Goal: Information Seeking & Learning: Learn about a topic

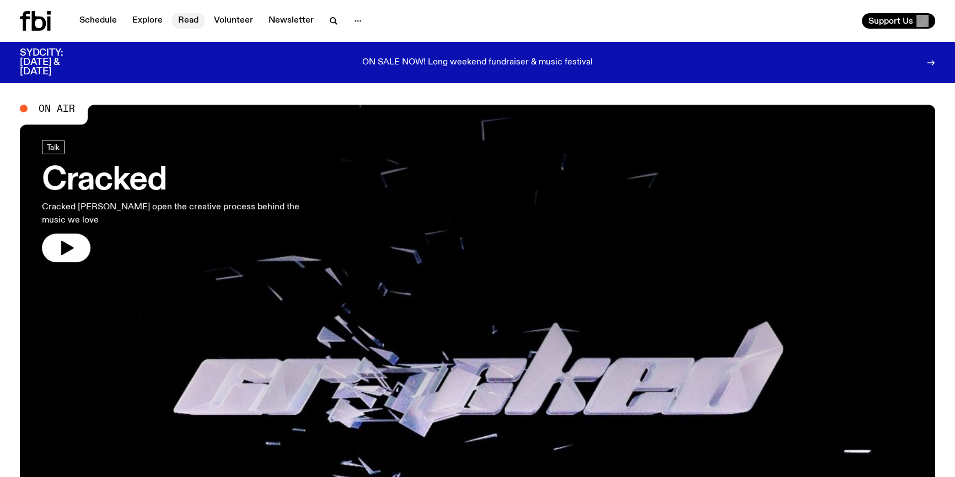
click at [182, 16] on link "Read" at bounding box center [188, 20] width 34 height 15
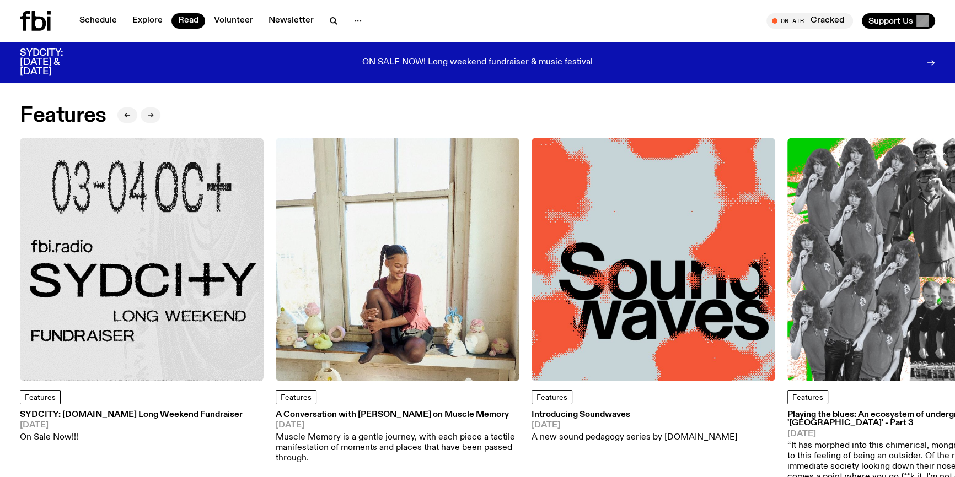
click at [148, 109] on button "button" at bounding box center [151, 114] width 20 height 15
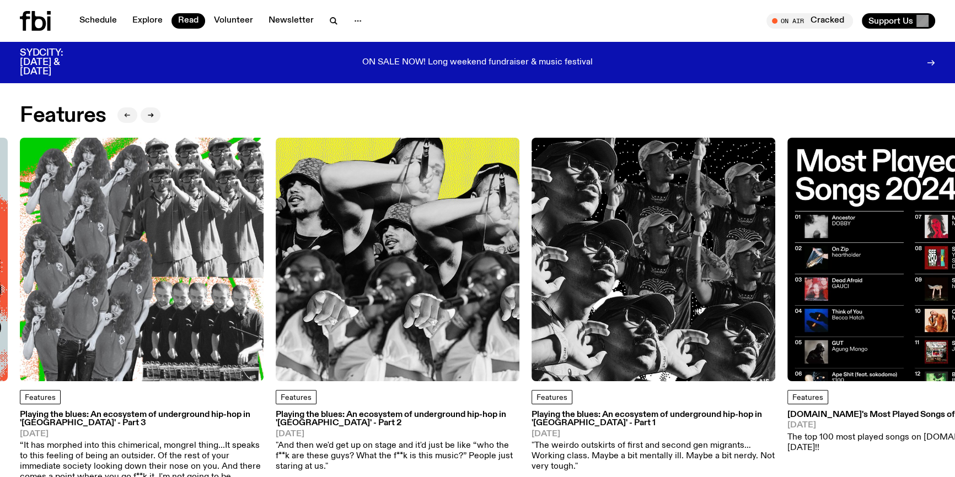
click at [126, 110] on button "button" at bounding box center [127, 114] width 20 height 15
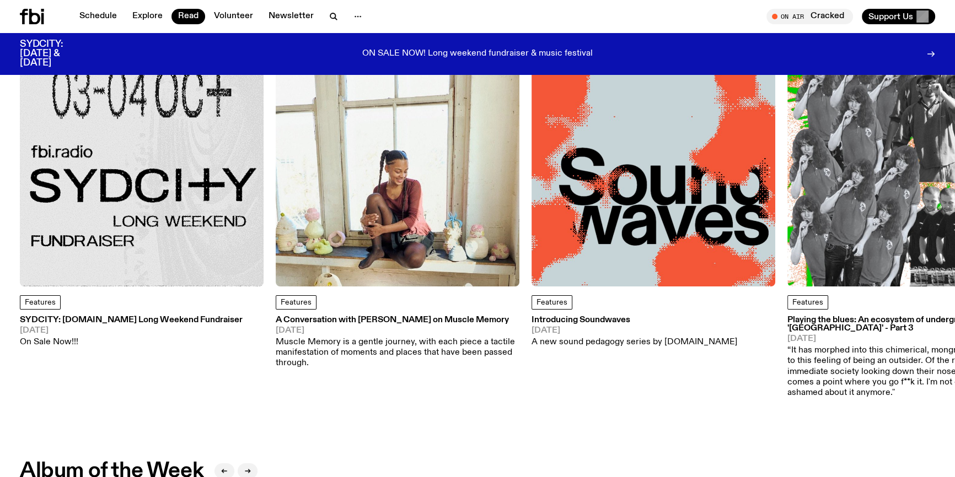
scroll to position [98, 0]
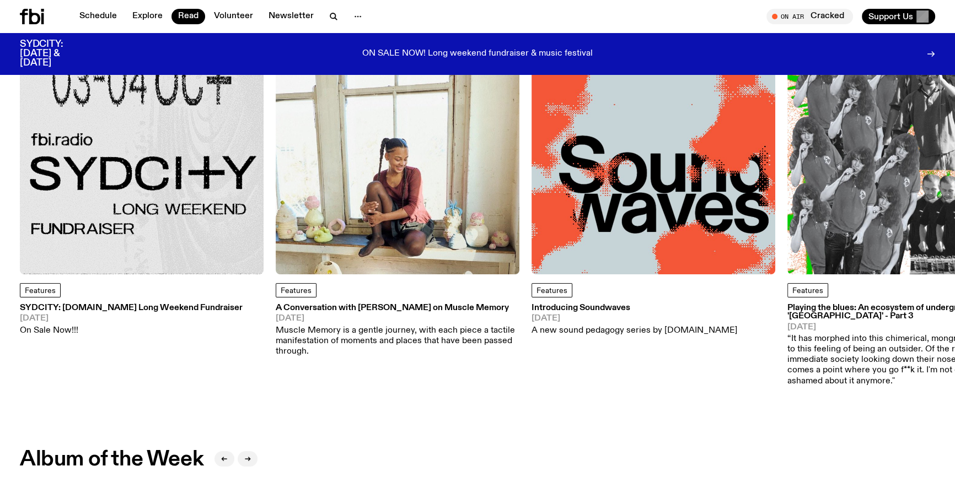
click at [190, 169] on img at bounding box center [142, 153] width 244 height 244
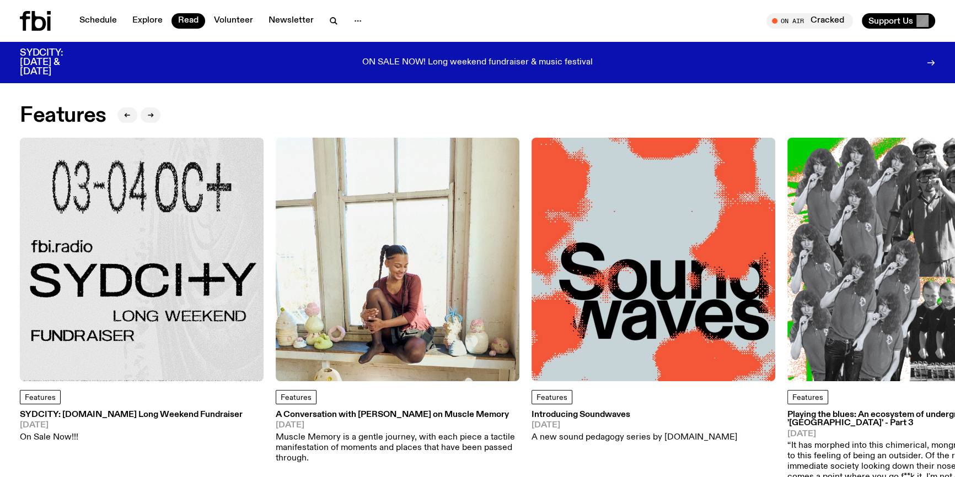
click at [642, 220] on img at bounding box center [653, 260] width 244 height 244
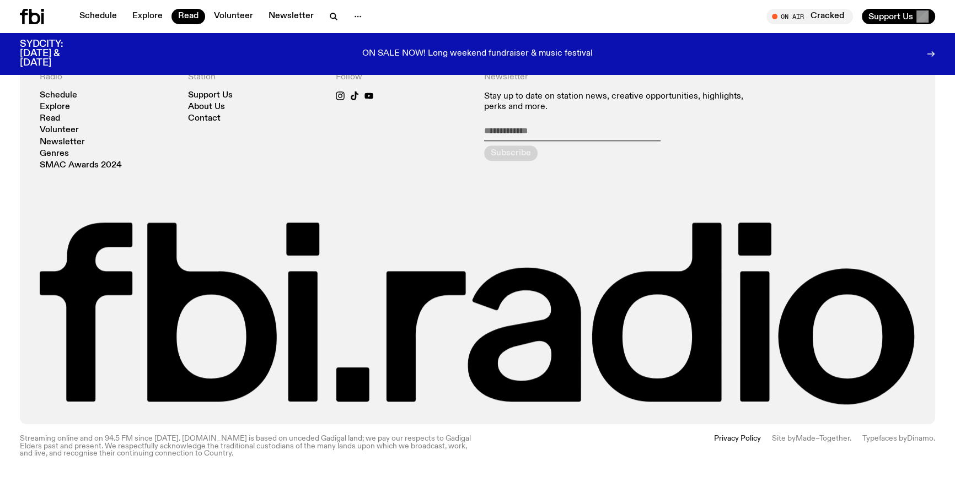
scroll to position [1274, 0]
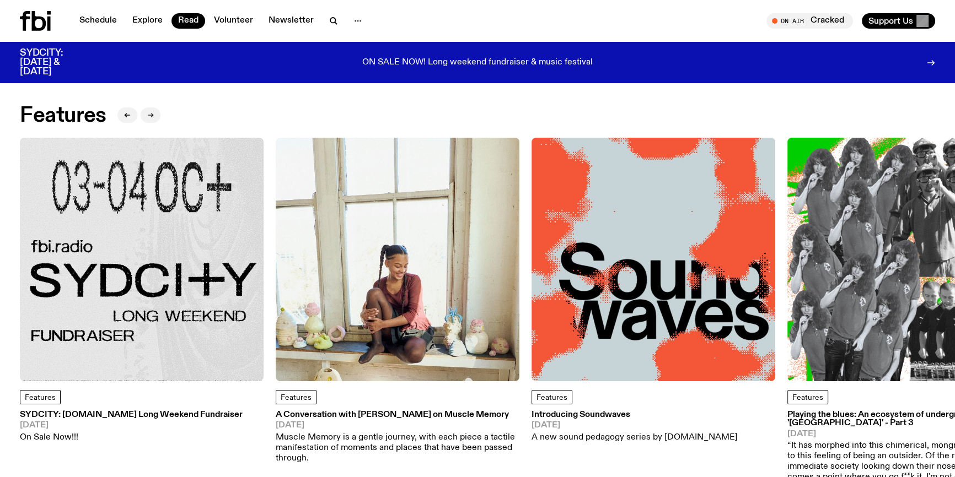
click at [154, 116] on button "button" at bounding box center [151, 114] width 20 height 15
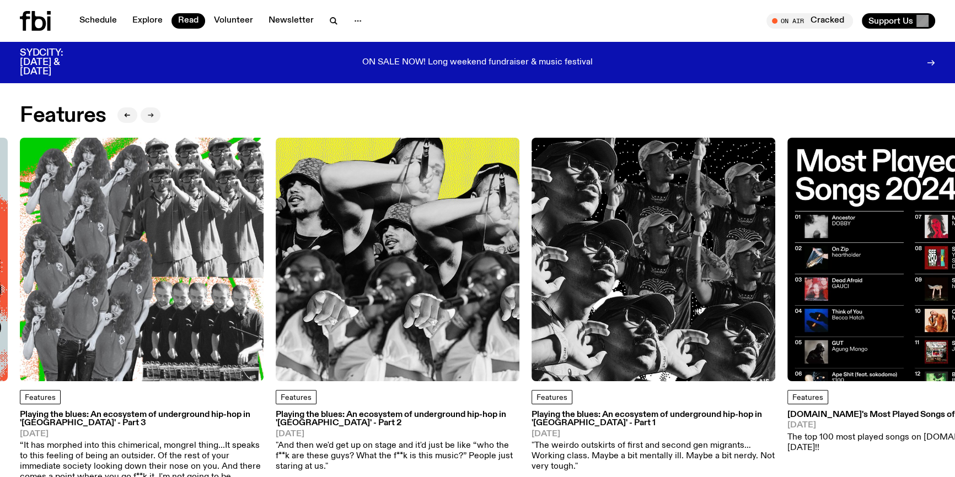
click at [154, 116] on button "button" at bounding box center [151, 114] width 20 height 15
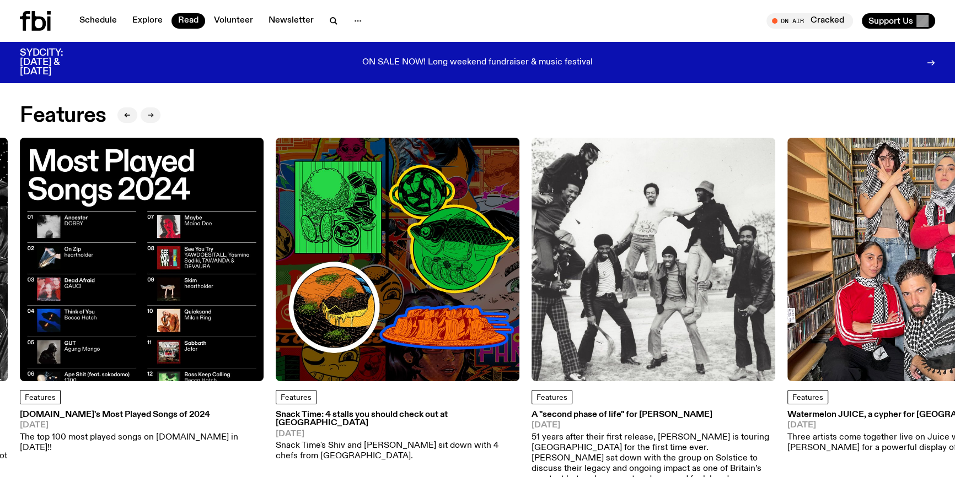
click at [154, 116] on button "button" at bounding box center [151, 114] width 20 height 15
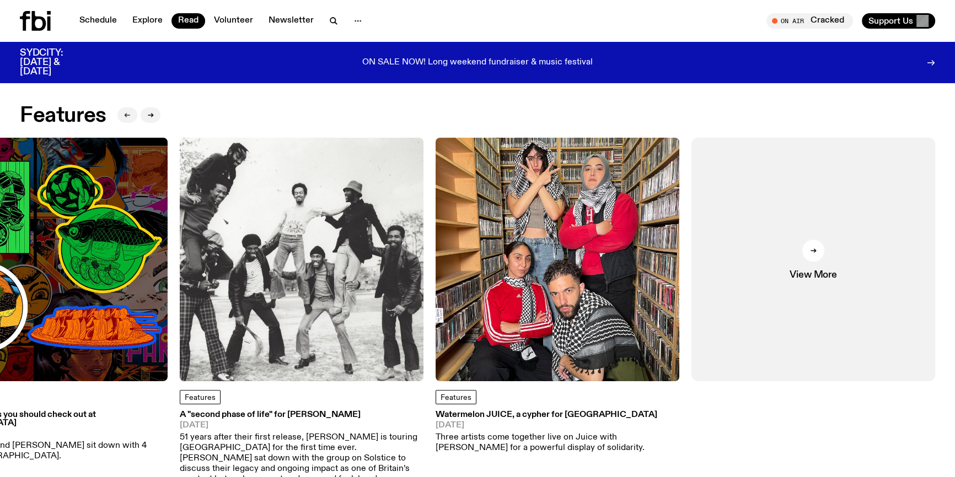
click at [128, 120] on button "button" at bounding box center [127, 114] width 20 height 15
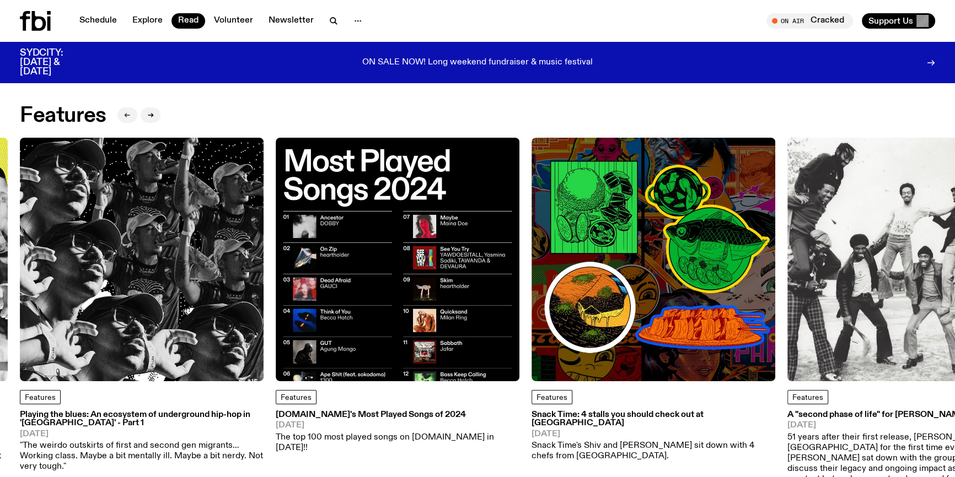
click at [128, 121] on button "button" at bounding box center [127, 114] width 20 height 15
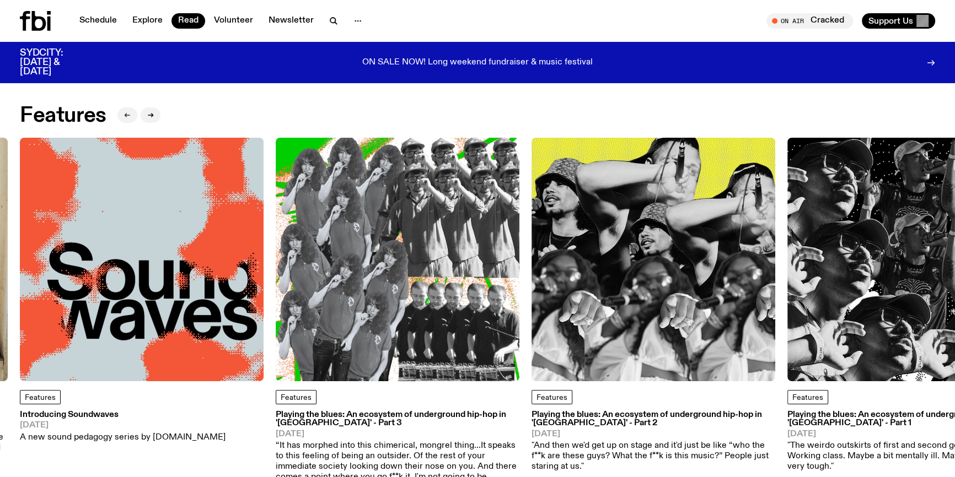
click at [128, 121] on button "button" at bounding box center [127, 114] width 20 height 15
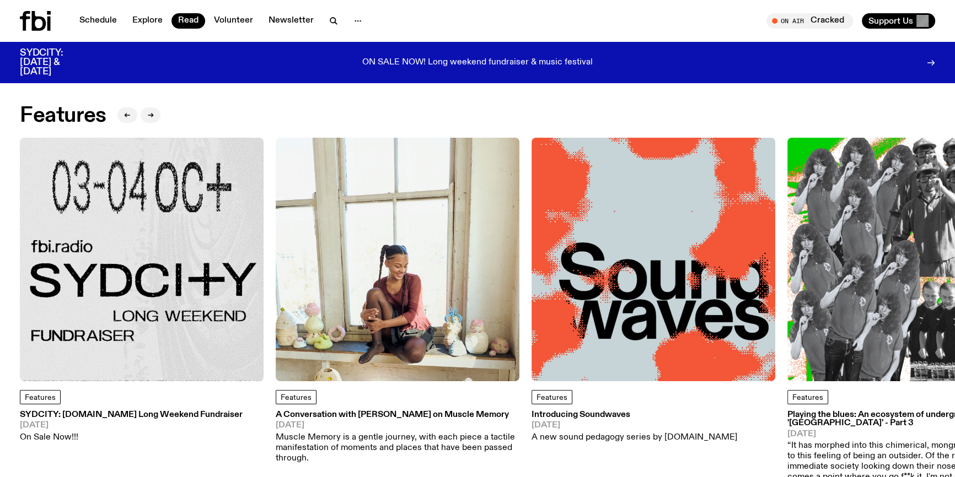
click at [352, 270] on img at bounding box center [398, 260] width 244 height 244
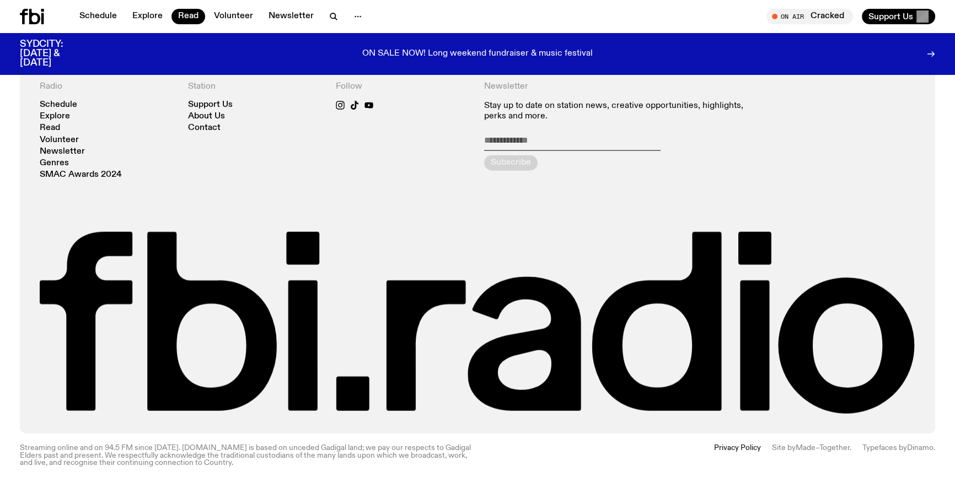
scroll to position [3153, 0]
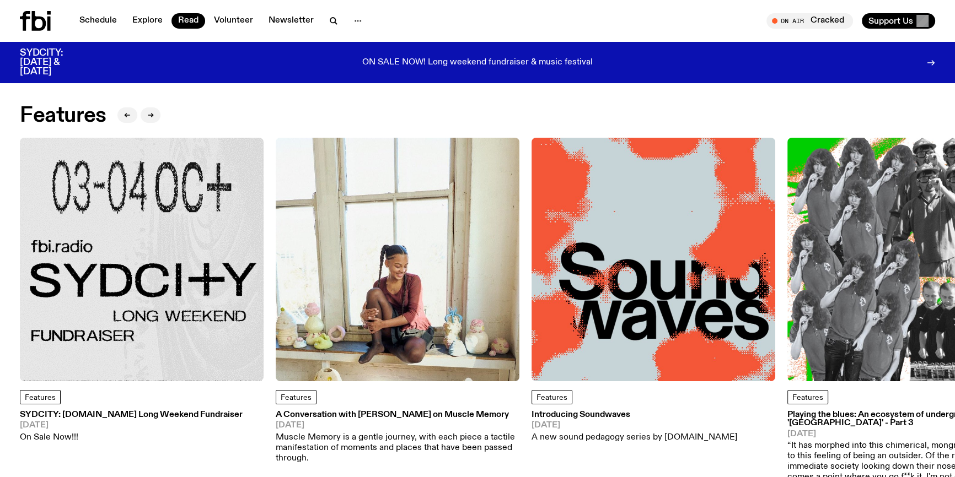
drag, startPoint x: 177, startPoint y: 228, endPoint x: 165, endPoint y: 234, distance: 13.3
click at [168, 230] on img at bounding box center [142, 260] width 244 height 244
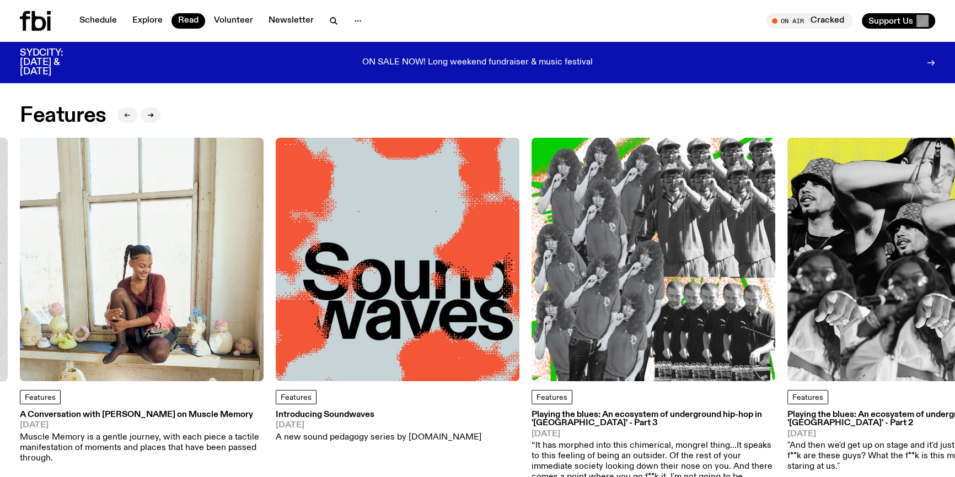
click at [123, 117] on button "button" at bounding box center [127, 114] width 20 height 15
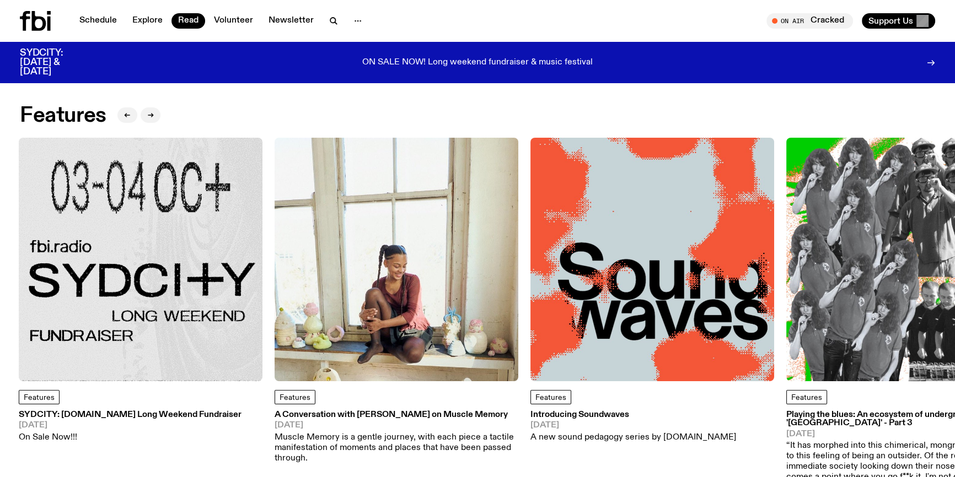
click at [177, 289] on img at bounding box center [141, 260] width 244 height 244
